Goal: Information Seeking & Learning: Learn about a topic

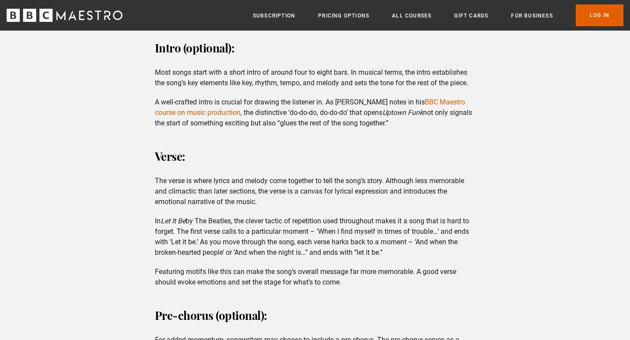
scroll to position [724, 0]
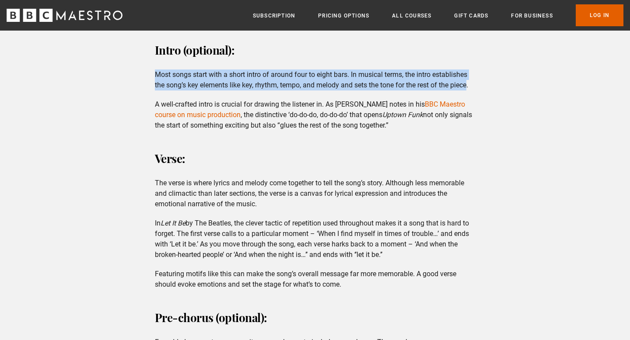
drag, startPoint x: 471, startPoint y: 87, endPoint x: 155, endPoint y: 74, distance: 316.1
click at [155, 74] on p "Most songs start with a short intro of around four to eight bars. In musical te…" at bounding box center [315, 80] width 321 height 21
copy p "Most songs start with a short intro of around four to eight bars. In musical te…"
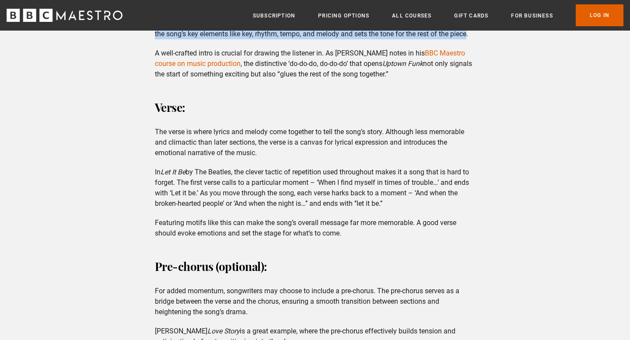
scroll to position [776, 0]
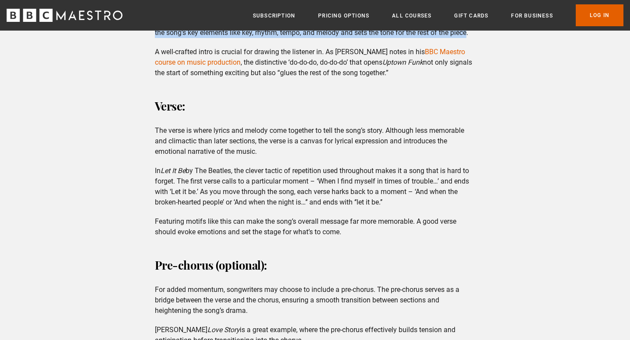
drag, startPoint x: 349, startPoint y: 230, endPoint x: 150, endPoint y: 109, distance: 232.4
click at [150, 109] on div "Parts of a song Intro (optional): Most songs start with a short intro of around…" at bounding box center [315, 266] width 335 height 616
copy div "Verse: The verse is where lyrics and melody come together to tell the song’s st…"
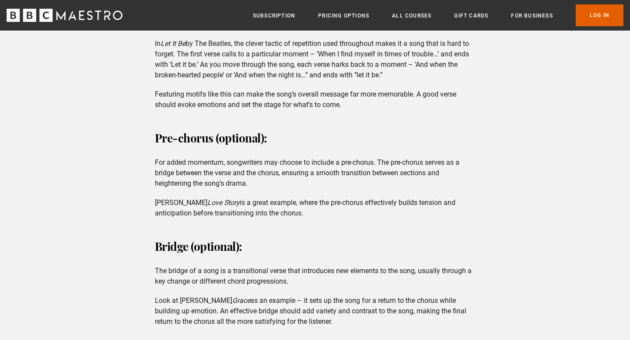
scroll to position [905, 0]
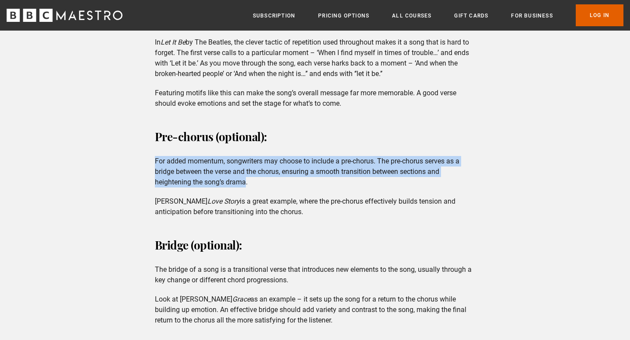
drag, startPoint x: 247, startPoint y: 185, endPoint x: 150, endPoint y: 154, distance: 101.1
click at [150, 154] on div "Parts of a song Intro (optional): Most songs start with a short intro of around…" at bounding box center [315, 137] width 335 height 616
copy p "For added momentum, songwriters may choose to include a pre-chorus. The pre-cho…"
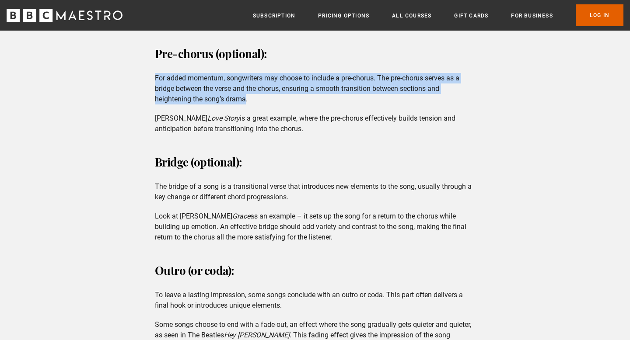
scroll to position [988, 0]
drag, startPoint x: 298, startPoint y: 197, endPoint x: 149, endPoint y: 185, distance: 149.3
click at [149, 185] on div "Parts of a song Intro (optional): Most songs start with a short intro of around…" at bounding box center [315, 54] width 335 height 616
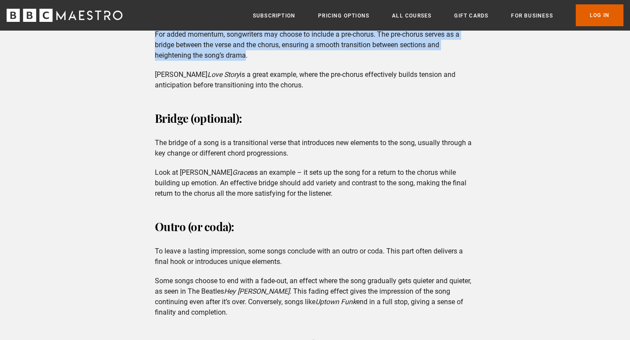
scroll to position [1030, 0]
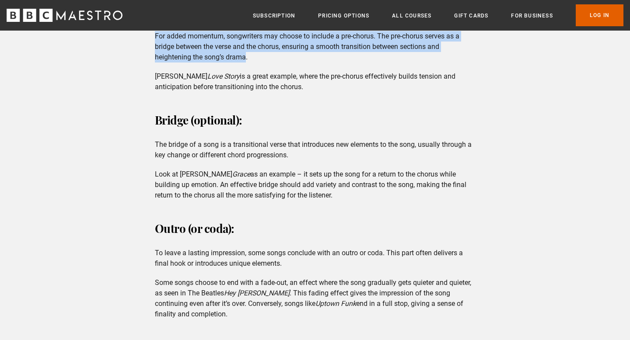
copy p "The bridge of a song is a transitional verse that introduces new elements to th…"
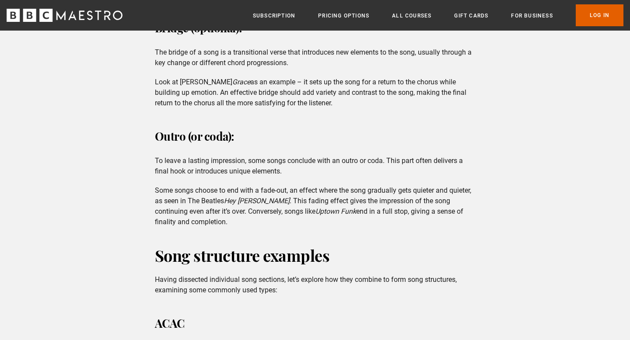
scroll to position [1123, 0]
drag, startPoint x: 291, startPoint y: 171, endPoint x: 153, endPoint y: 158, distance: 138.4
click at [219, 216] on p "Some songs choose to end with a fade-out, an effect where the song gradually ge…" at bounding box center [315, 206] width 321 height 42
drag, startPoint x: 196, startPoint y: 221, endPoint x: 154, endPoint y: 159, distance: 75.3
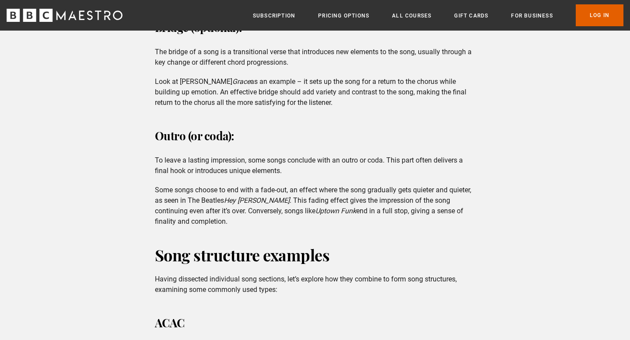
copy div "To leave a lasting impression, some songs conclude with an outro or coda. This …"
